Goal: Transaction & Acquisition: Purchase product/service

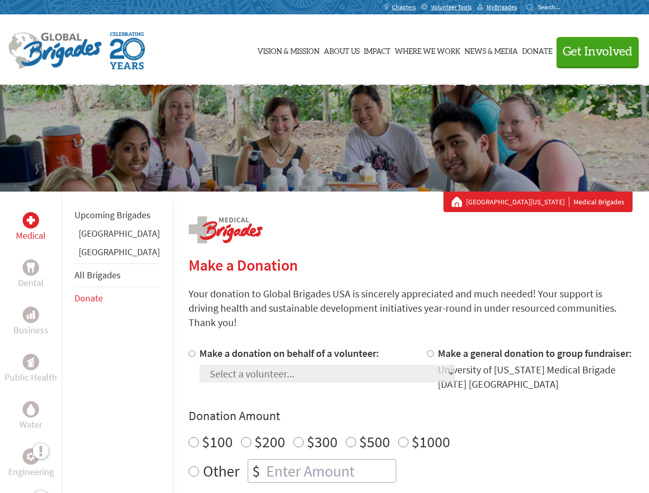
click at [567, 7] on div "Search for:" at bounding box center [546, 7] width 41 height 8
click at [593, 51] on span "Get Involved" at bounding box center [598, 52] width 70 height 12
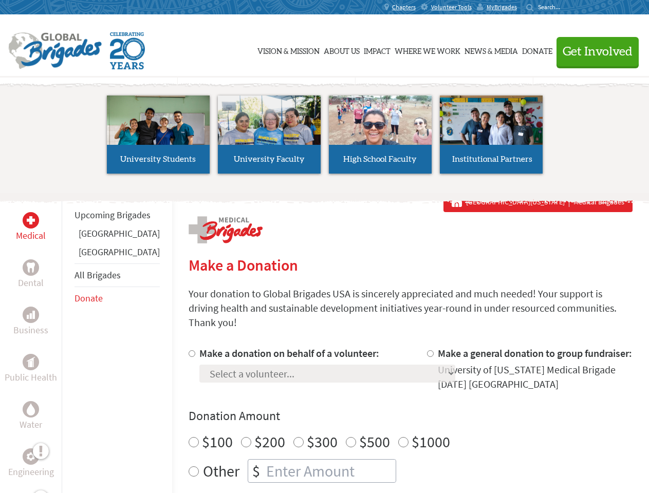
click at [325, 138] on li "High School Faculty" at bounding box center [380, 134] width 111 height 95
click at [68, 342] on div "Upcoming Brigades [GEOGRAPHIC_DATA] [GEOGRAPHIC_DATA] All Brigades Donate" at bounding box center [117, 438] width 111 height 493
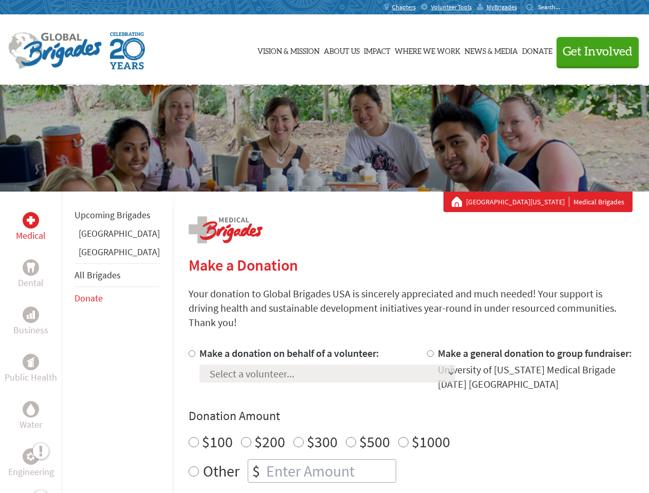
click at [393, 413] on div "Donation Amount $100 $200 $300 $500 $1000 Other $" at bounding box center [411, 445] width 444 height 75
click at [189, 351] on input "Make a donation on behalf of a volunteer:" at bounding box center [192, 354] width 7 height 7
radio input "true"
click at [427, 351] on input "Make a general donation to group fundraiser:" at bounding box center [430, 354] width 7 height 7
radio input "true"
